Goal: Information Seeking & Learning: Learn about a topic

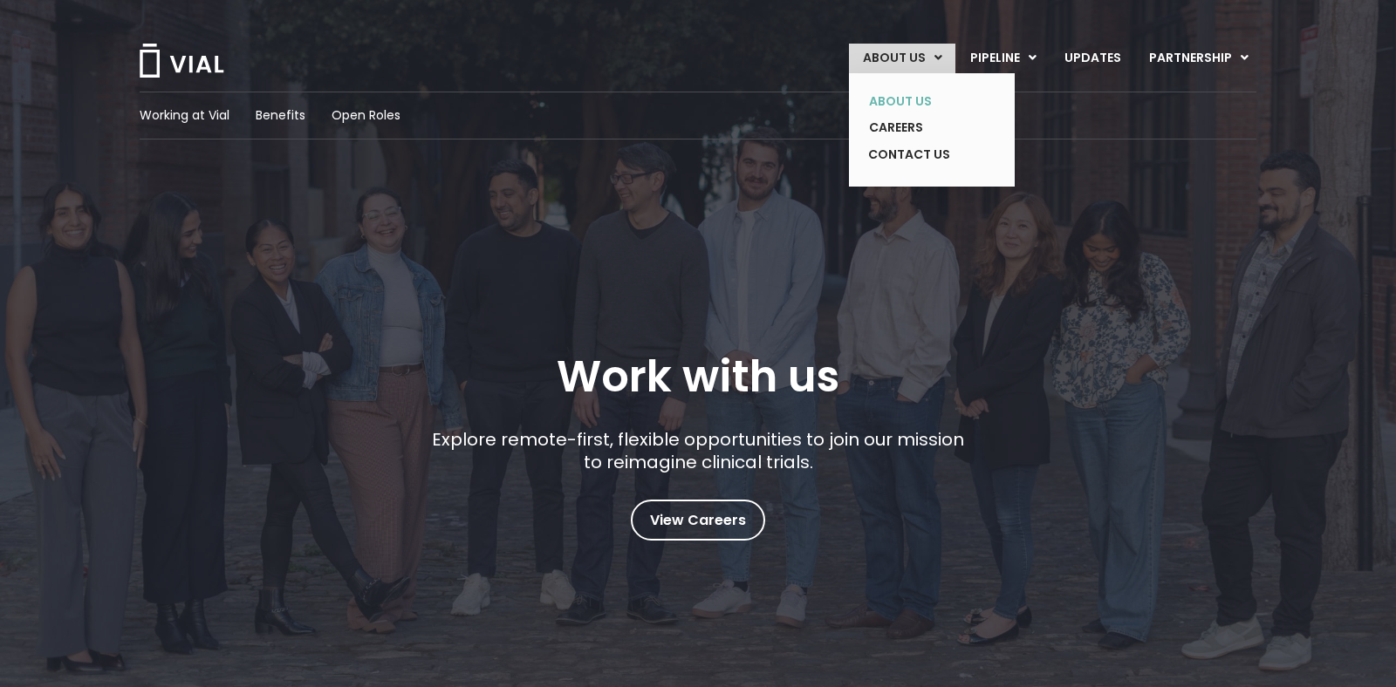
click at [905, 99] on link "ABOUT US" at bounding box center [918, 101] width 127 height 27
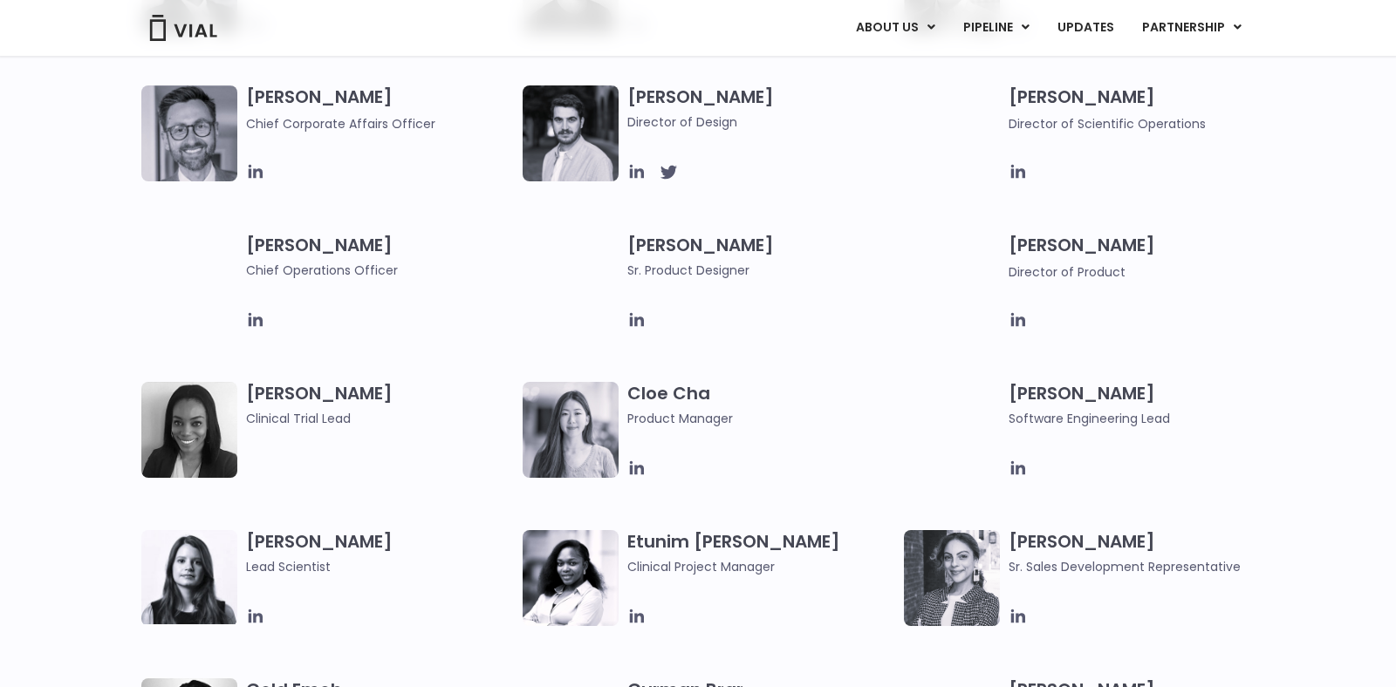
scroll to position [1227, 0]
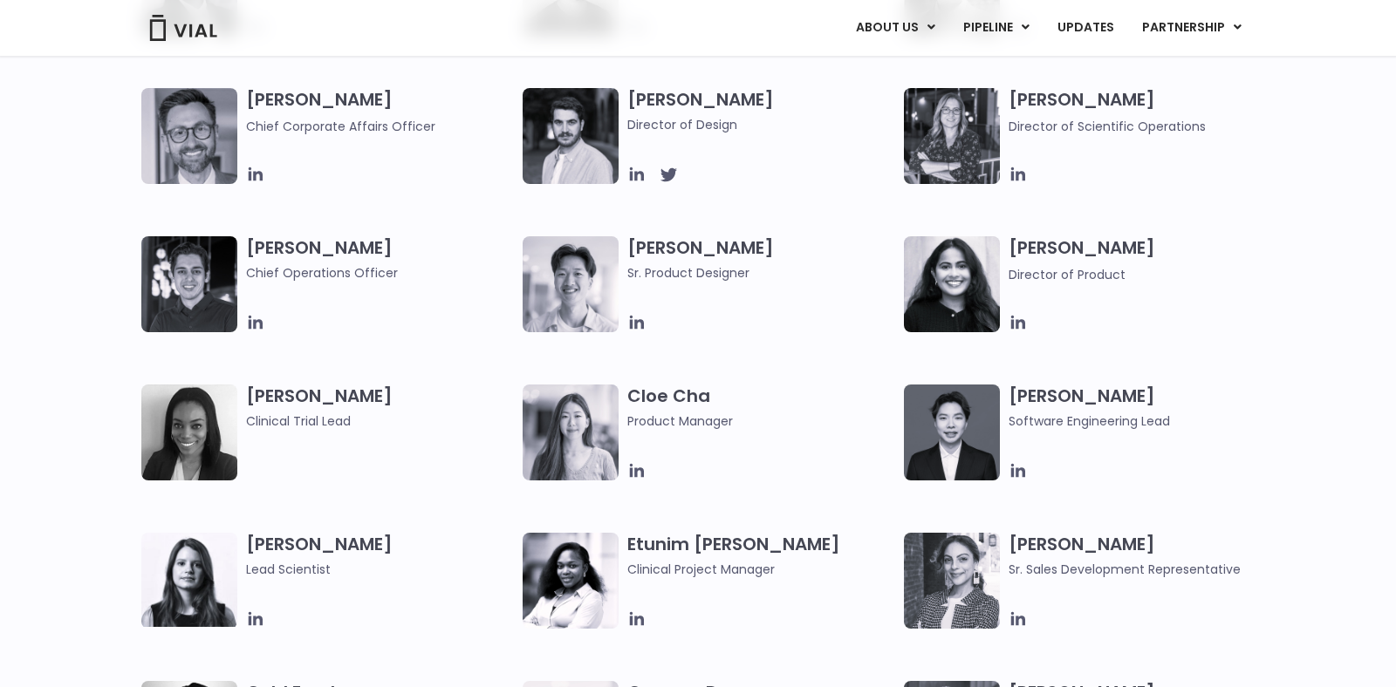
click at [591, 274] on img at bounding box center [571, 284] width 96 height 96
click at [638, 323] on icon at bounding box center [636, 322] width 19 height 19
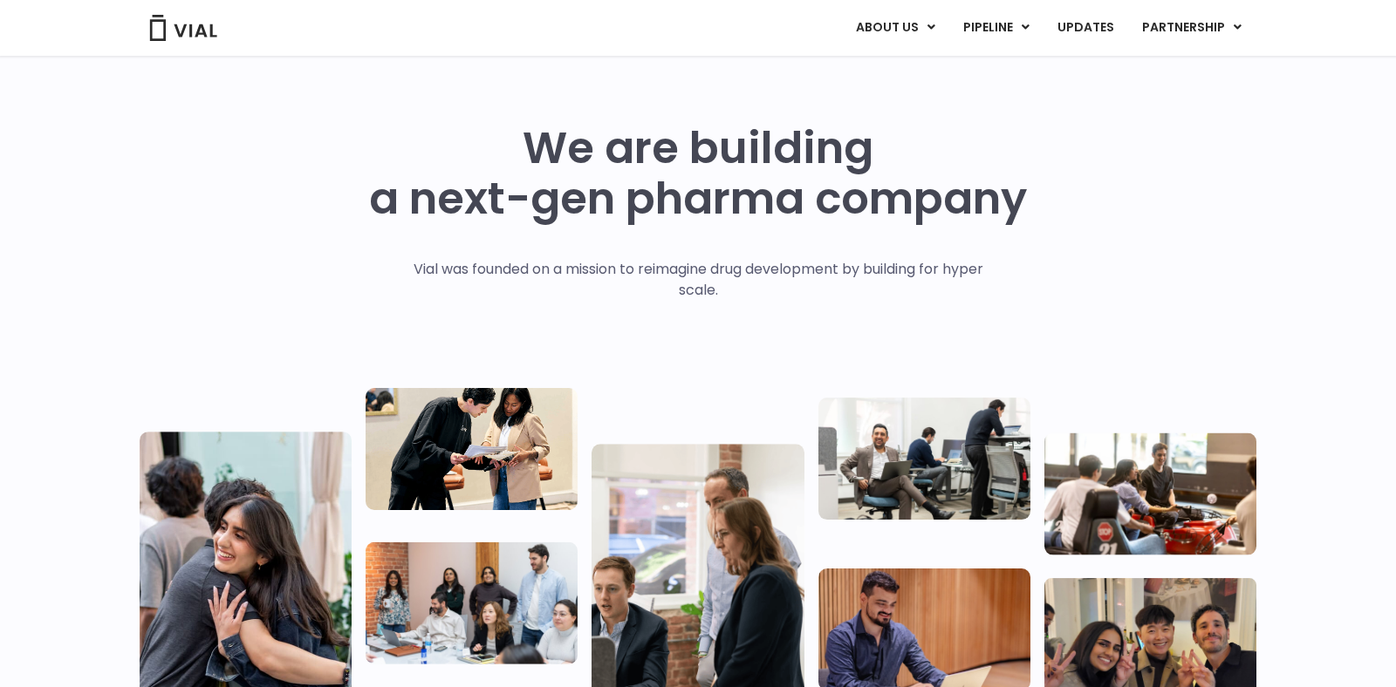
scroll to position [0, 0]
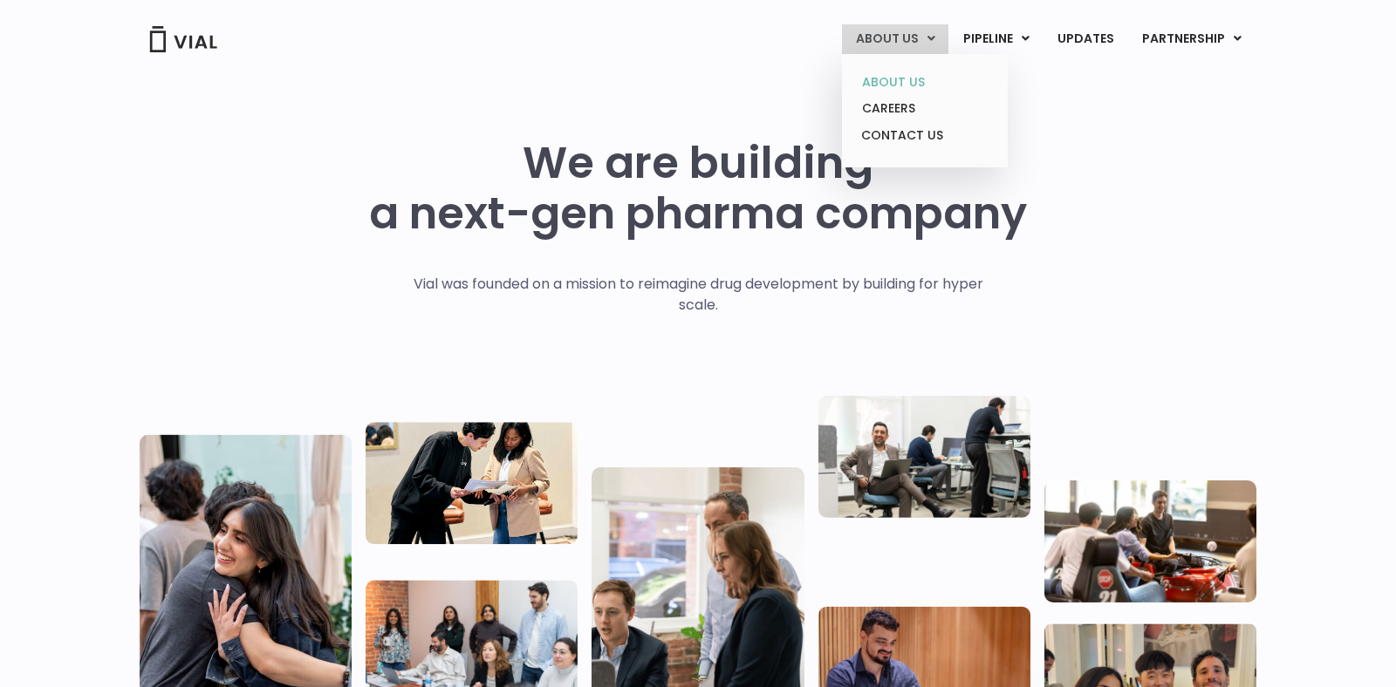
click at [905, 81] on link "ABOUT US" at bounding box center [924, 82] width 153 height 27
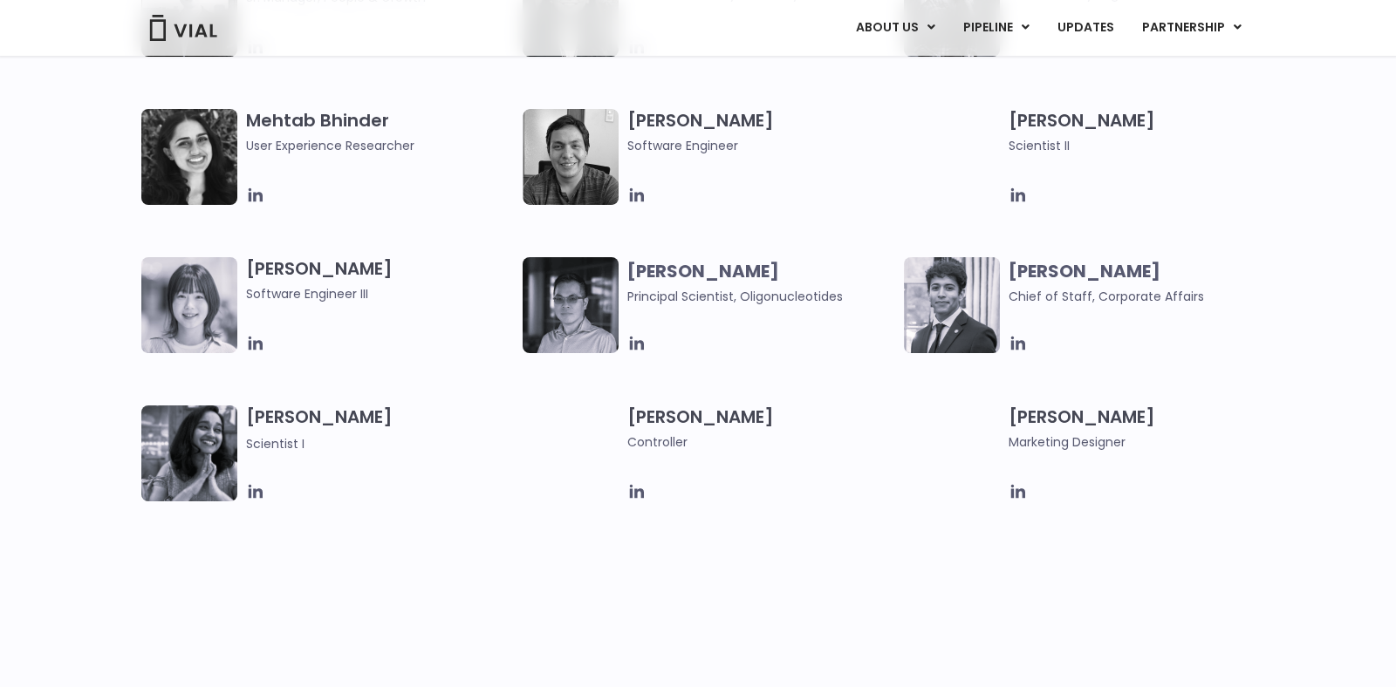
scroll to position [3009, 0]
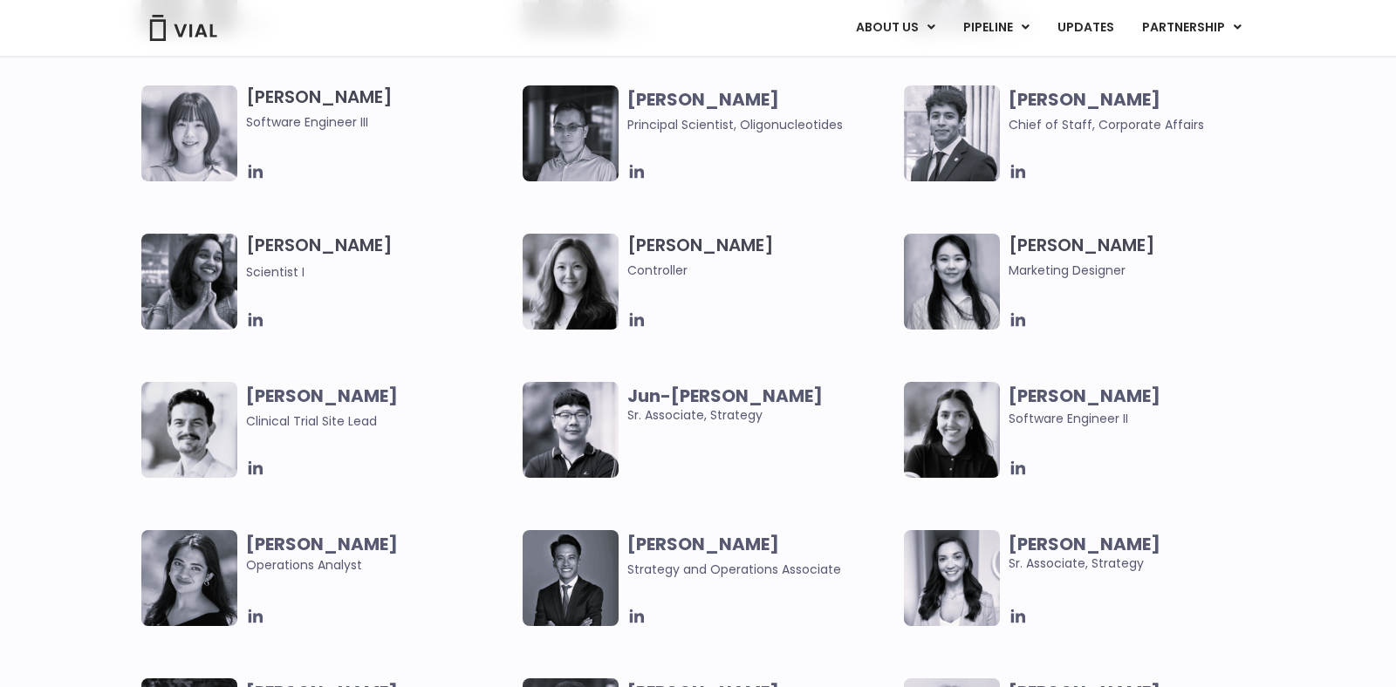
click at [195, 125] on img at bounding box center [189, 133] width 96 height 96
click at [259, 174] on icon at bounding box center [256, 172] width 14 height 14
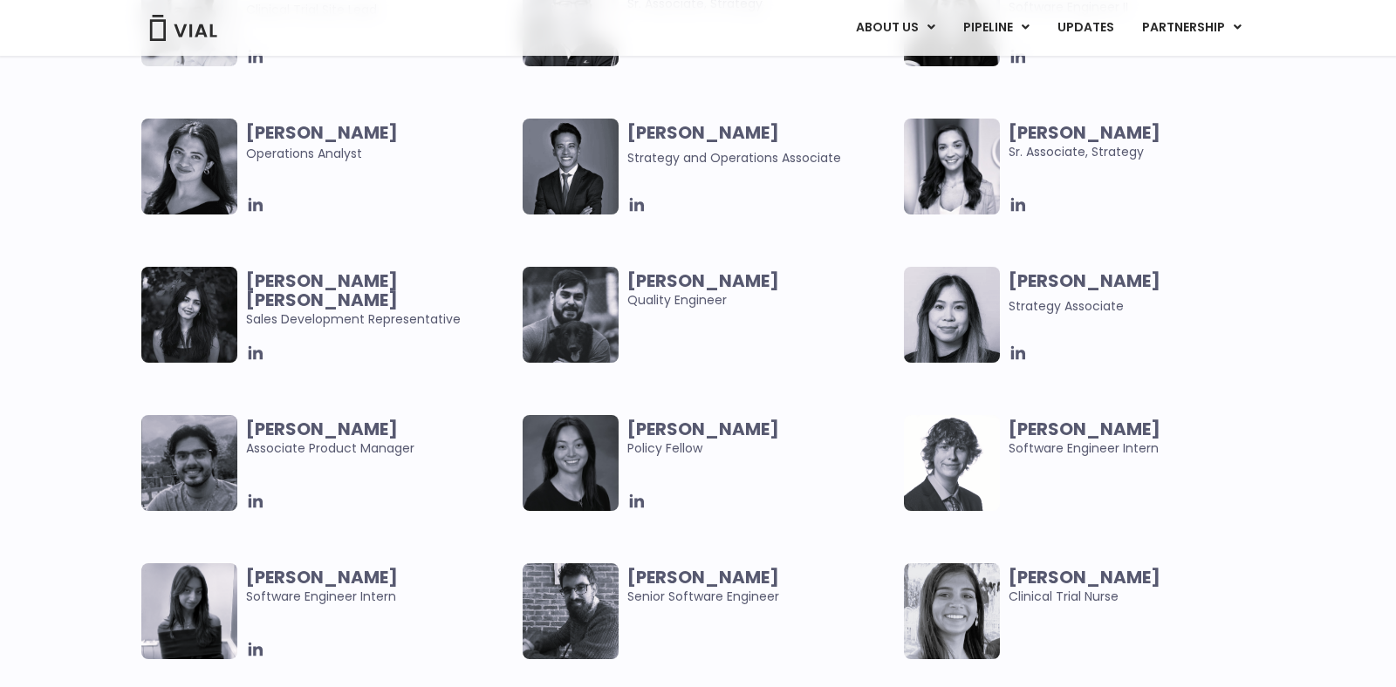
scroll to position [2317, 0]
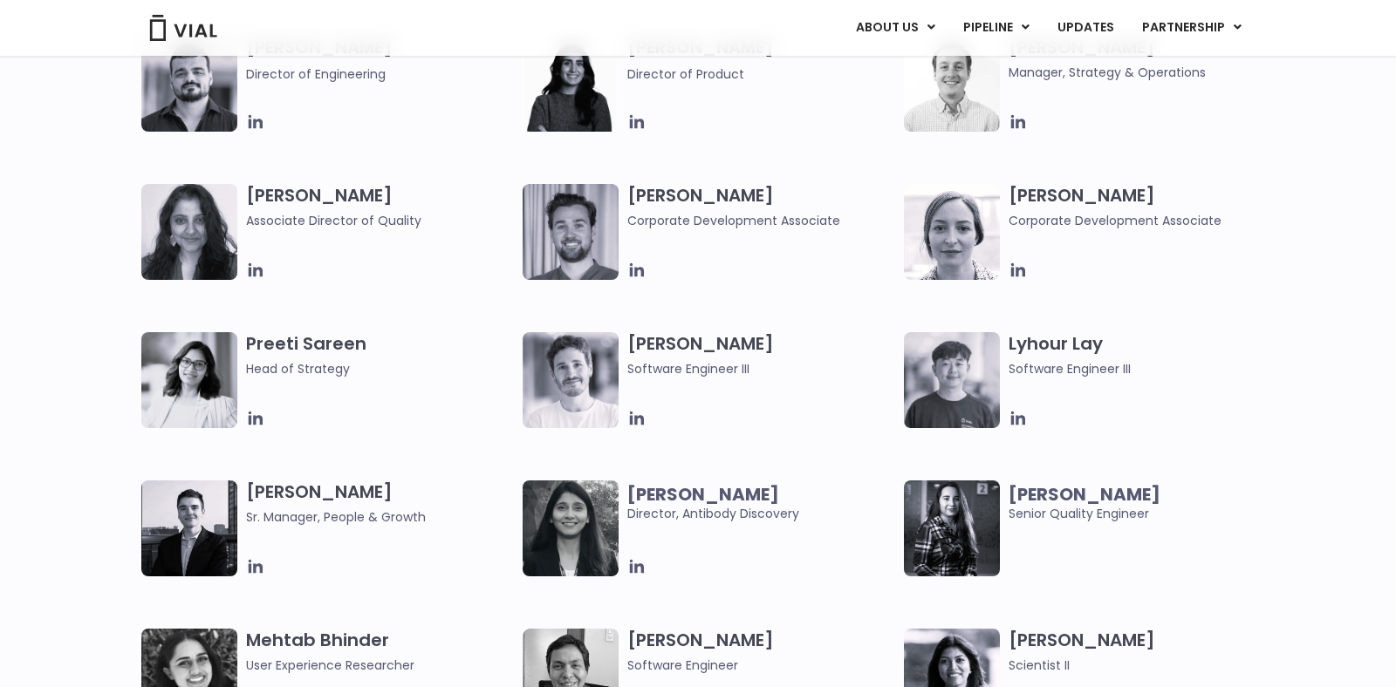
click at [190, 393] on img at bounding box center [189, 380] width 96 height 96
click at [300, 393] on div "Preeti Sareen Head of Strategy" at bounding box center [384, 380] width 277 height 96
click at [256, 420] on icon at bounding box center [255, 418] width 19 height 19
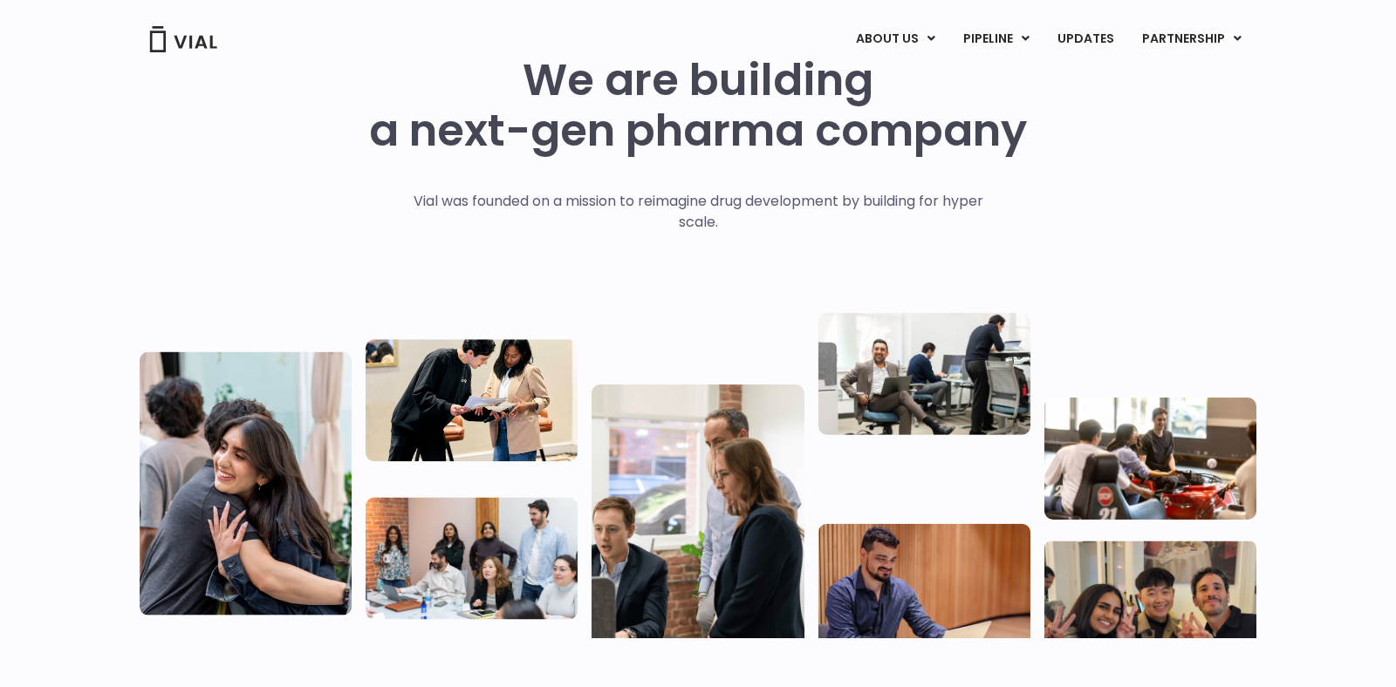
scroll to position [0, 0]
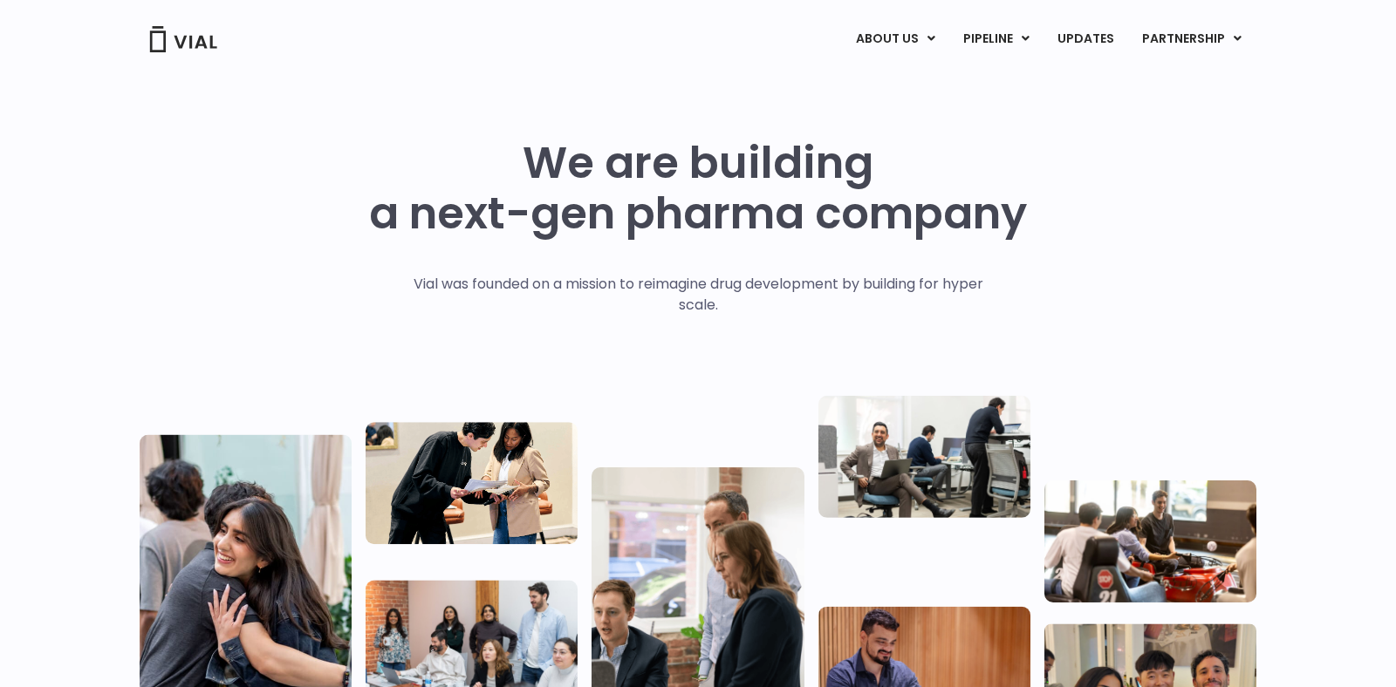
click at [1014, 64] on div "ABOUT US ABOUT US CAREERS CONTACT US PIPELINE TL1A HLE PHASE 2 INHBE/ACTIVIN E …" at bounding box center [698, 37] width 1152 height 74
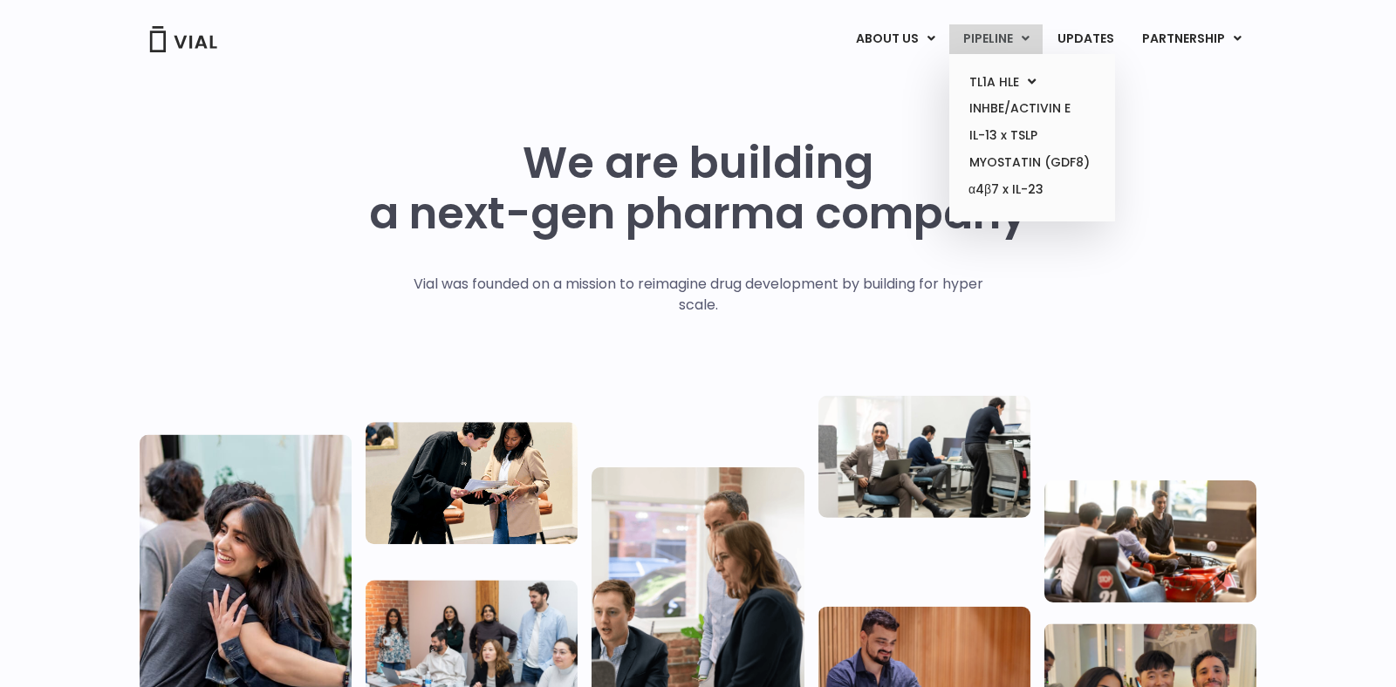
click at [1025, 38] on icon at bounding box center [1026, 38] width 8 height 12
